Goal: Task Accomplishment & Management: Complete application form

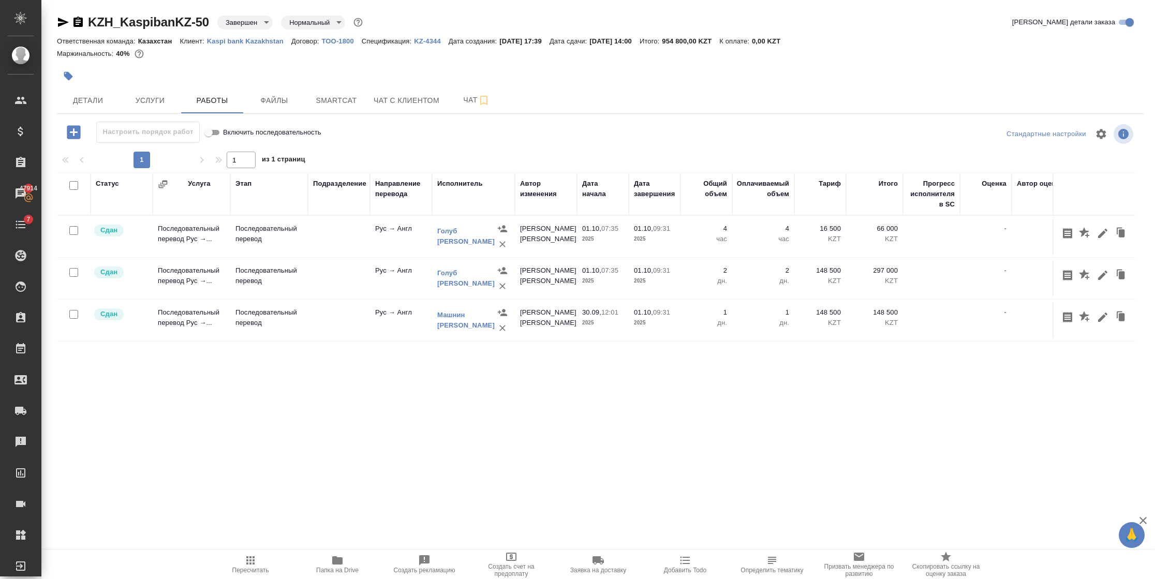
click at [343, 317] on td at bounding box center [339, 320] width 62 height 36
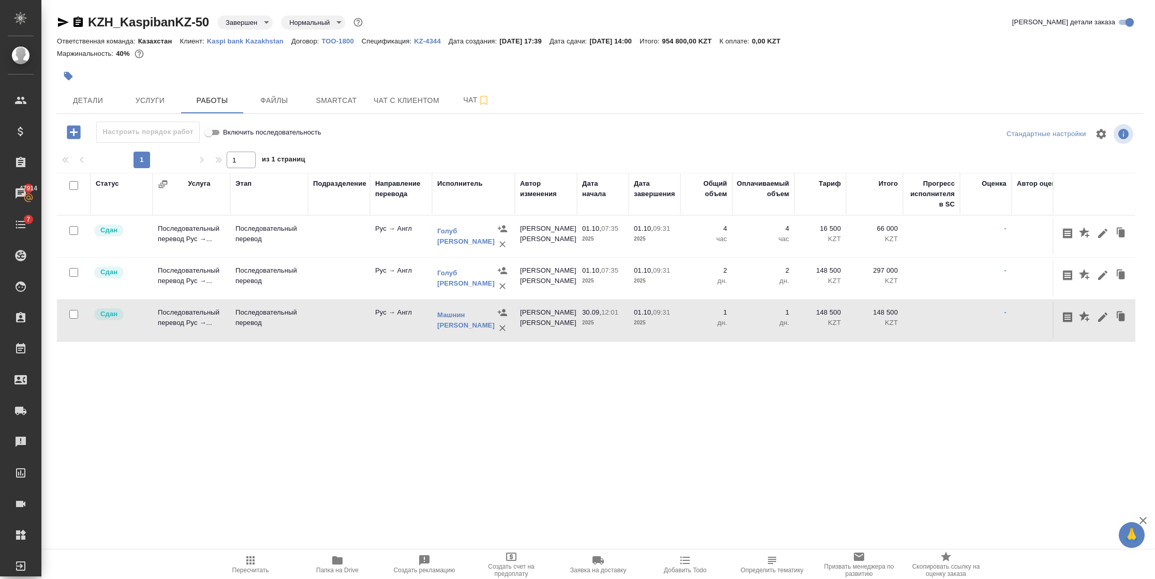
click at [343, 317] on td at bounding box center [339, 320] width 62 height 36
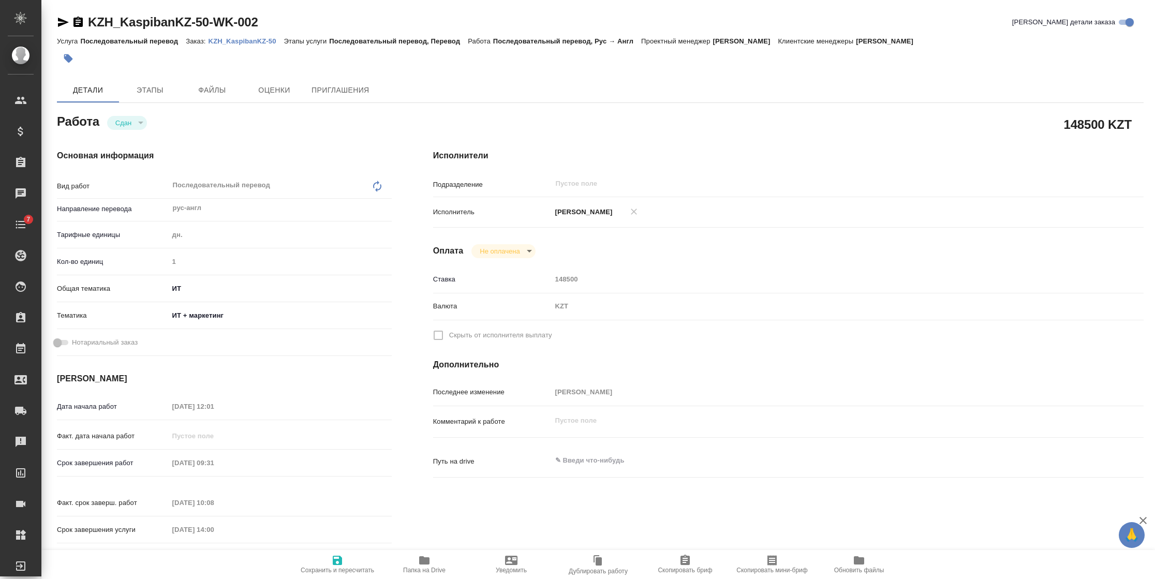
type textarea "x"
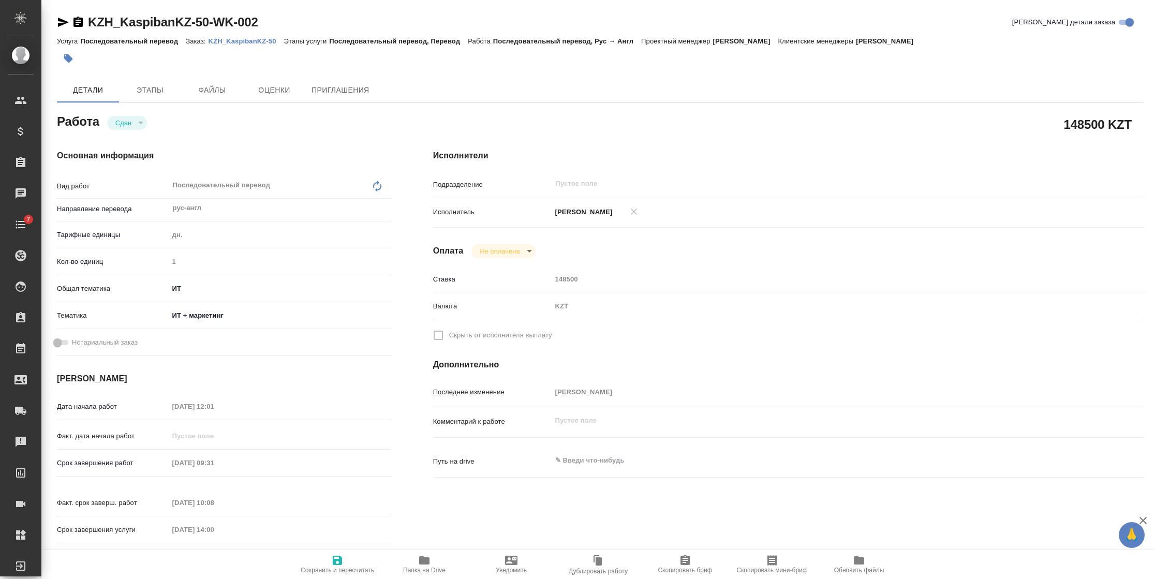
type textarea "x"
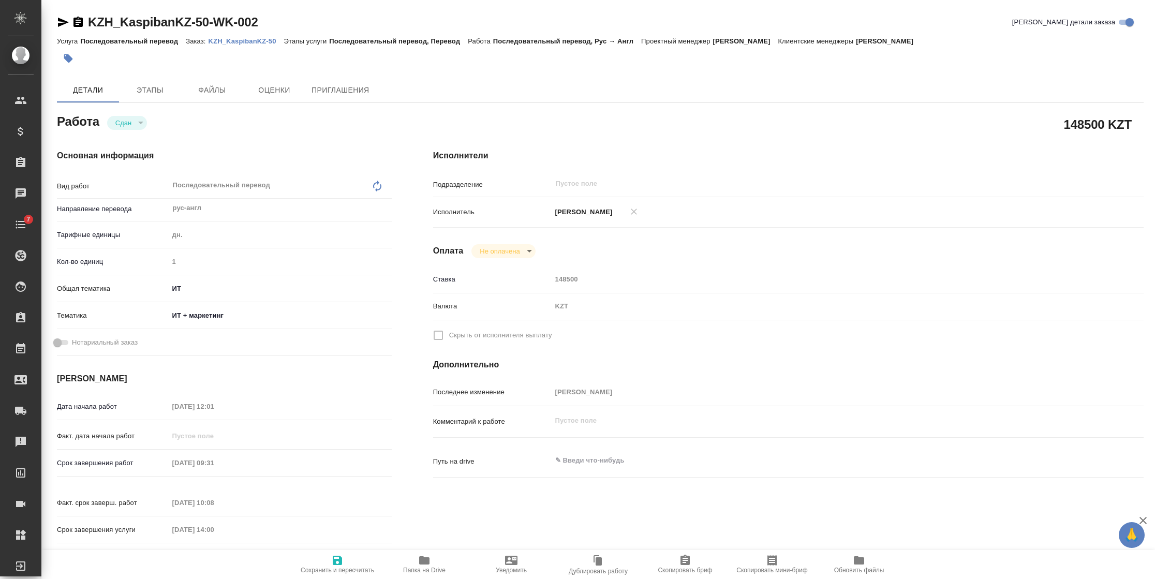
type textarea "x"
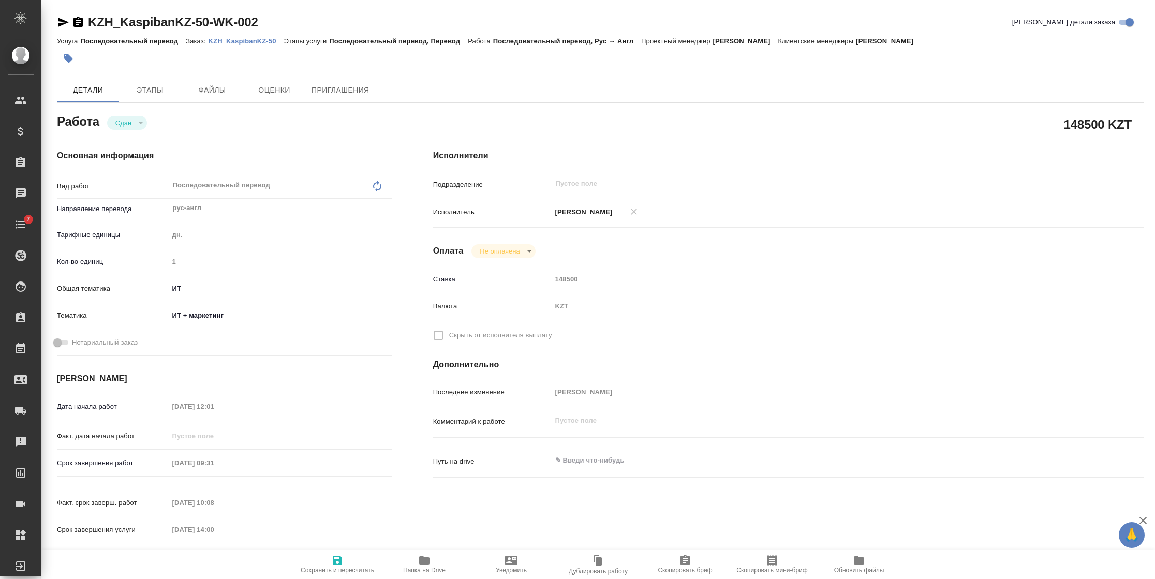
type textarea "x"
